Goal: Information Seeking & Learning: Learn about a topic

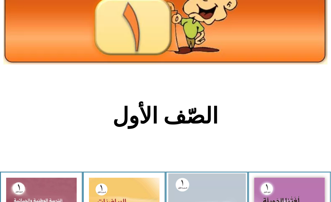
scroll to position [128, 0]
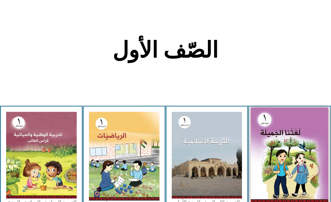
click at [306, 132] on img at bounding box center [289, 156] width 77 height 96
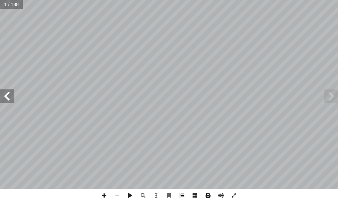
click at [183, 193] on span at bounding box center [181, 195] width 13 height 13
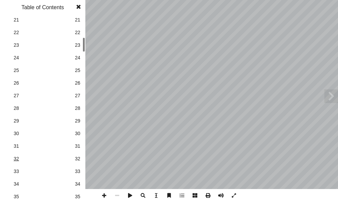
click at [19, 160] on span "32" at bounding box center [43, 158] width 58 height 7
click at [79, 5] on span at bounding box center [78, 7] width 12 height 14
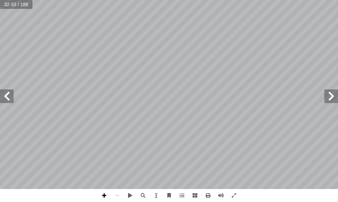
click at [104, 191] on span at bounding box center [104, 195] width 13 height 13
click at [106, 193] on span at bounding box center [104, 195] width 13 height 13
